Goal: Transaction & Acquisition: Purchase product/service

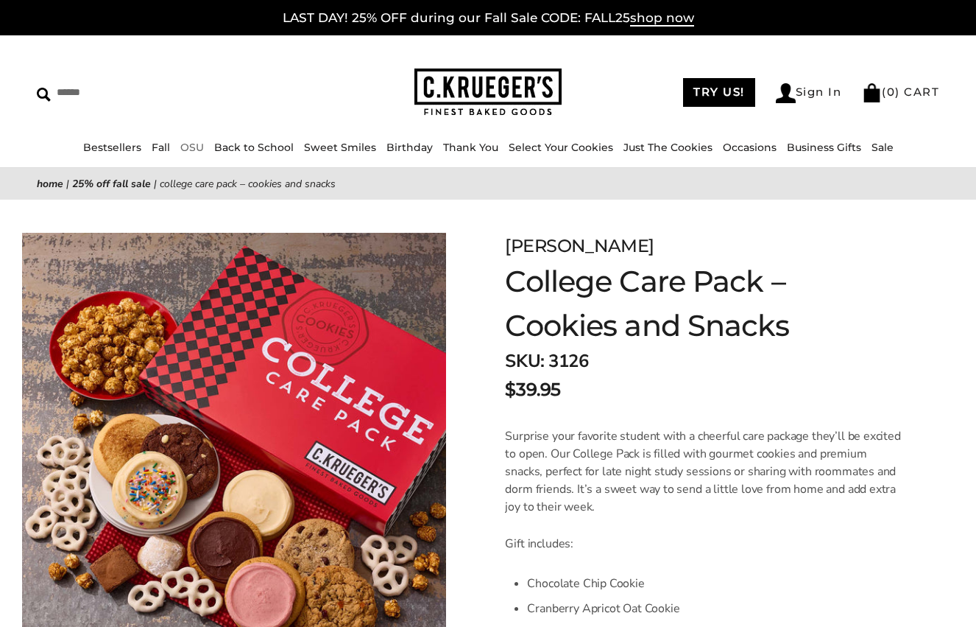
click at [193, 146] on link "OSU" at bounding box center [192, 147] width 24 height 13
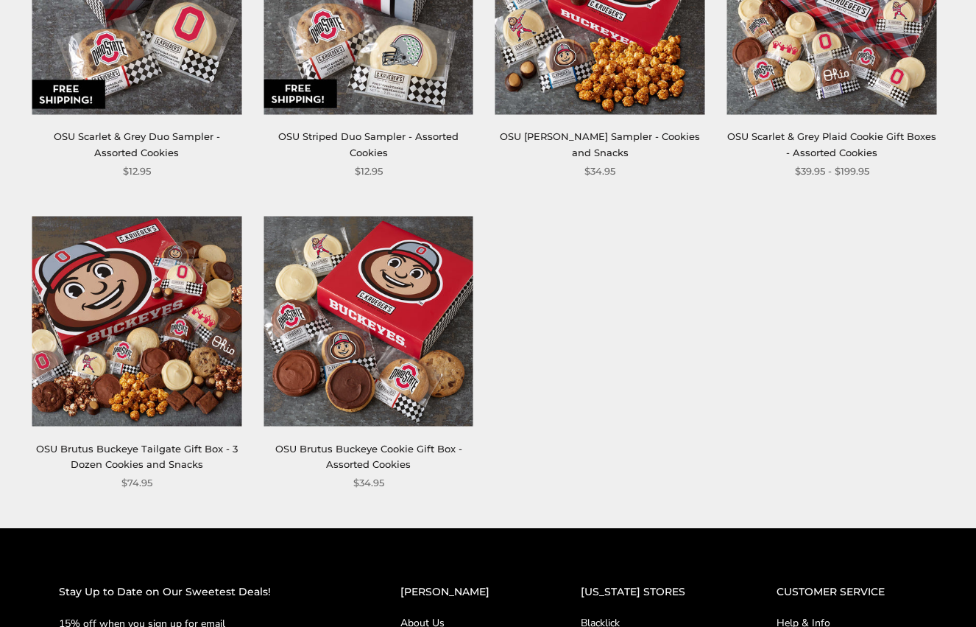
scroll to position [733, 0]
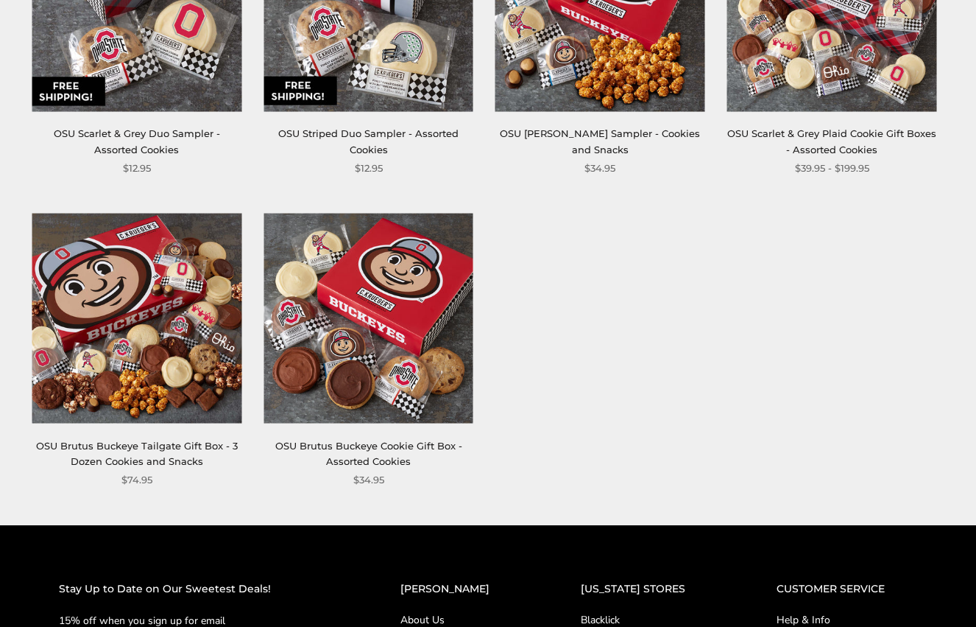
click at [130, 303] on img at bounding box center [137, 319] width 210 height 210
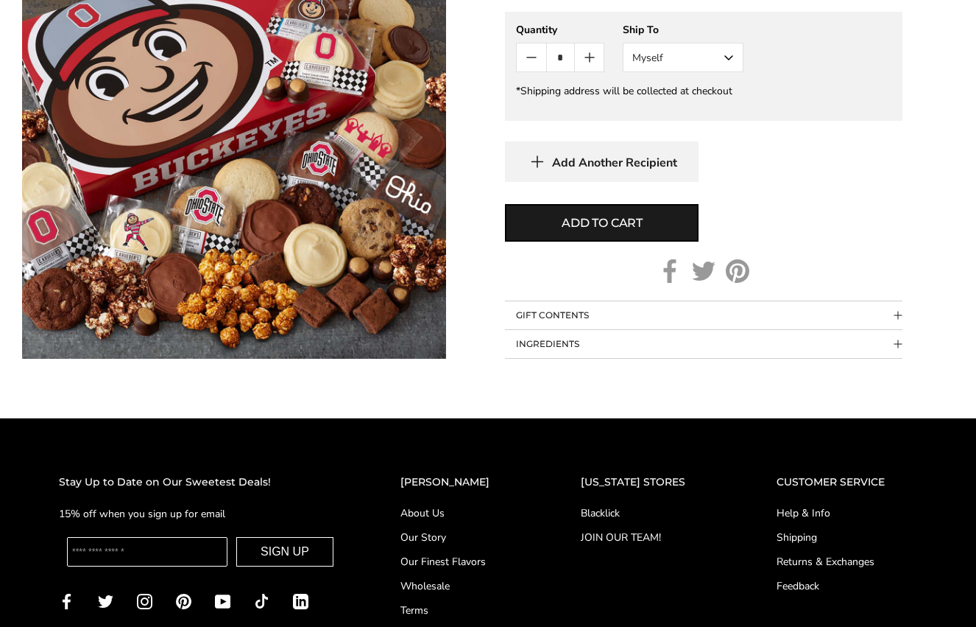
scroll to position [1096, 0]
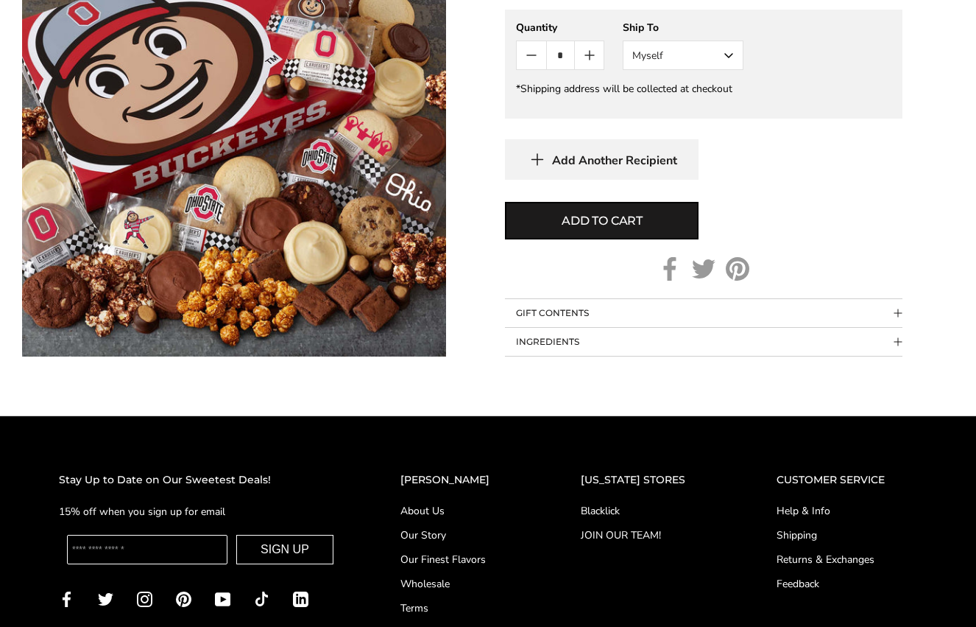
click at [627, 299] on button "GIFT CONTENTS" at bounding box center [704, 313] width 398 height 28
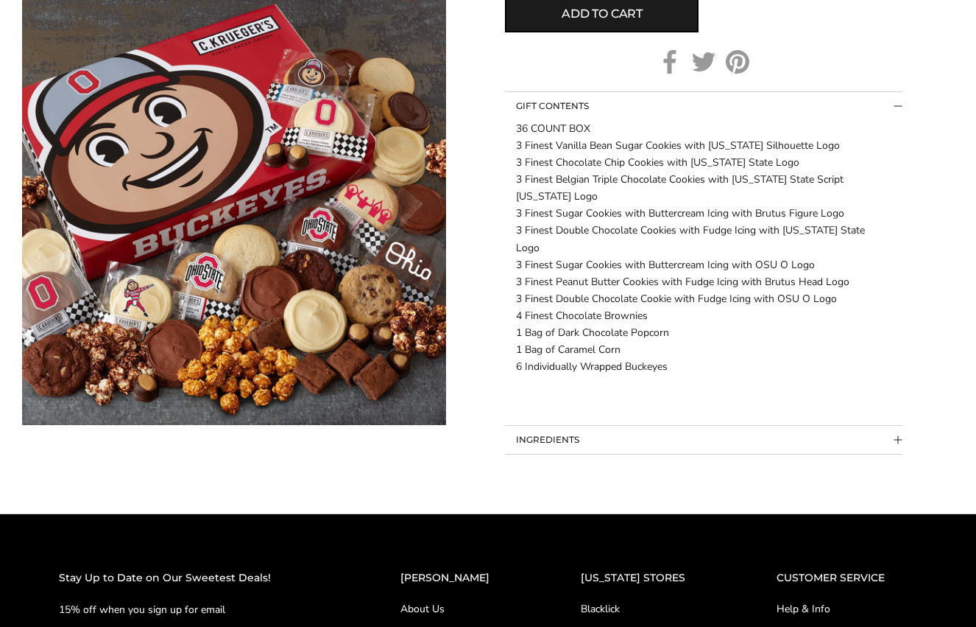
scroll to position [1308, 0]
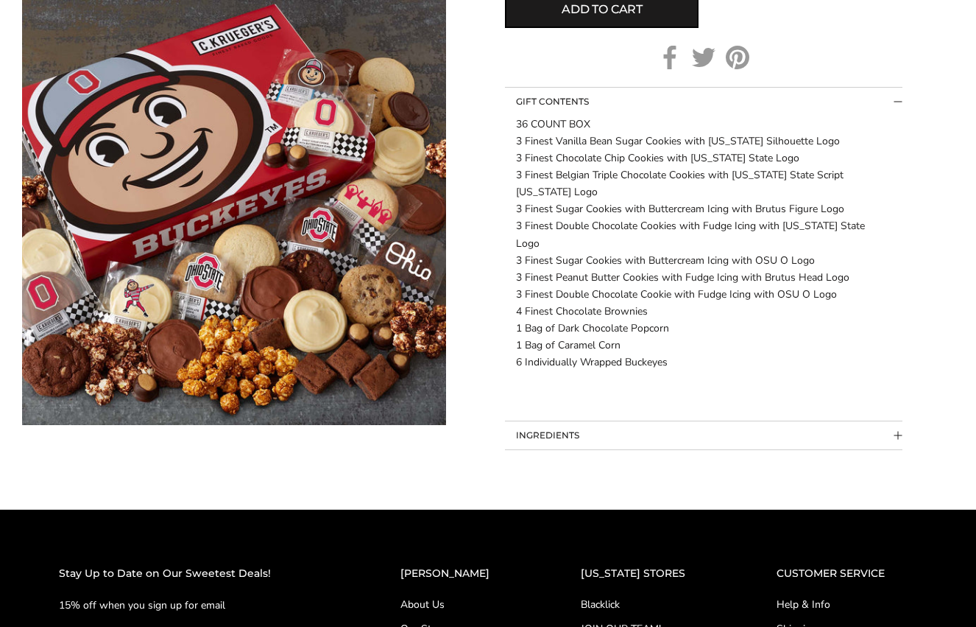
click at [621, 421] on button "INGREDIENTS" at bounding box center [704, 435] width 398 height 28
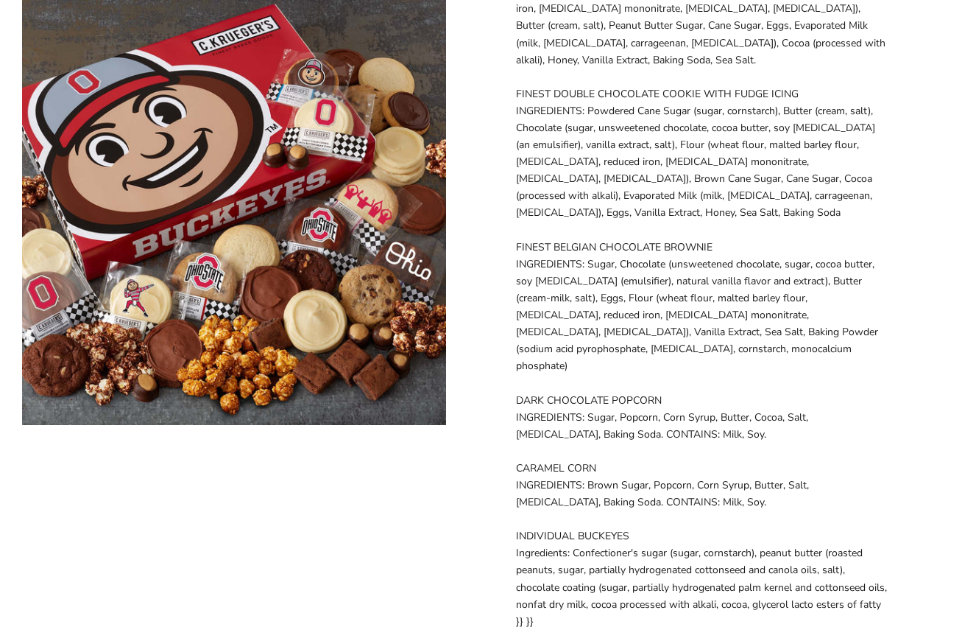
scroll to position [2548, 0]
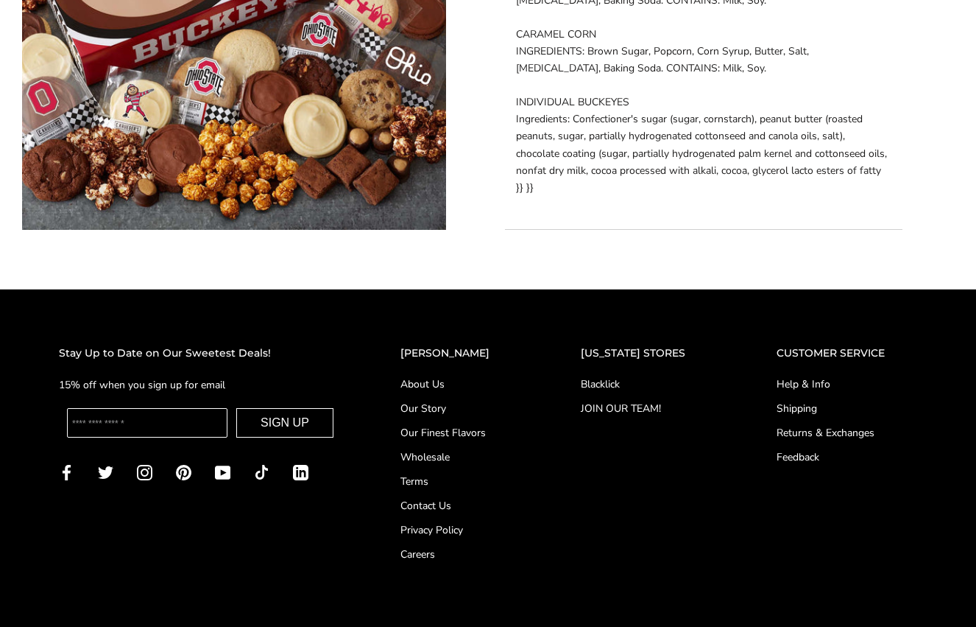
click at [439, 498] on link "Contact Us" at bounding box center [461, 505] width 121 height 15
